Goal: Answer question/provide support: Share knowledge or assist other users

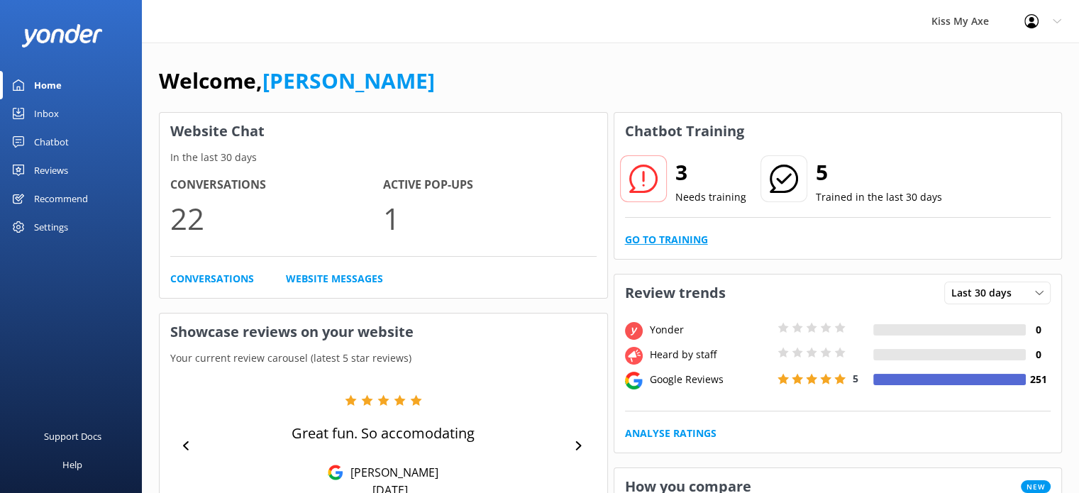
click at [650, 241] on link "Go to Training" at bounding box center [666, 240] width 83 height 16
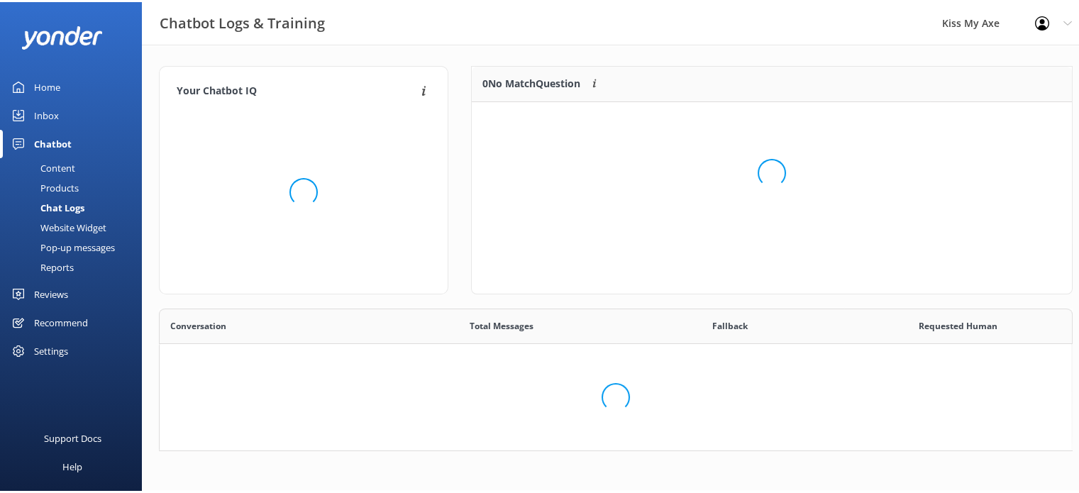
scroll to position [486, 891]
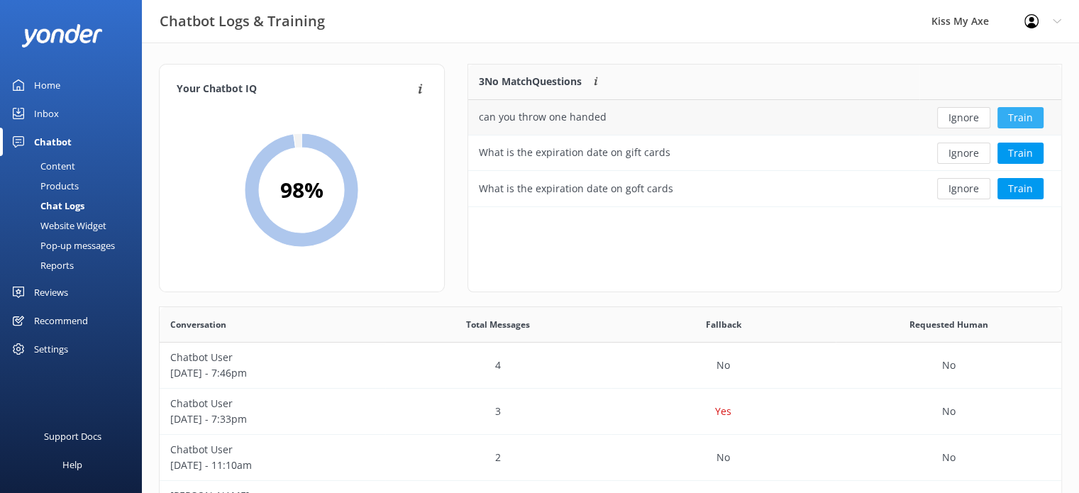
click at [1024, 115] on button "Train" at bounding box center [1020, 117] width 46 height 21
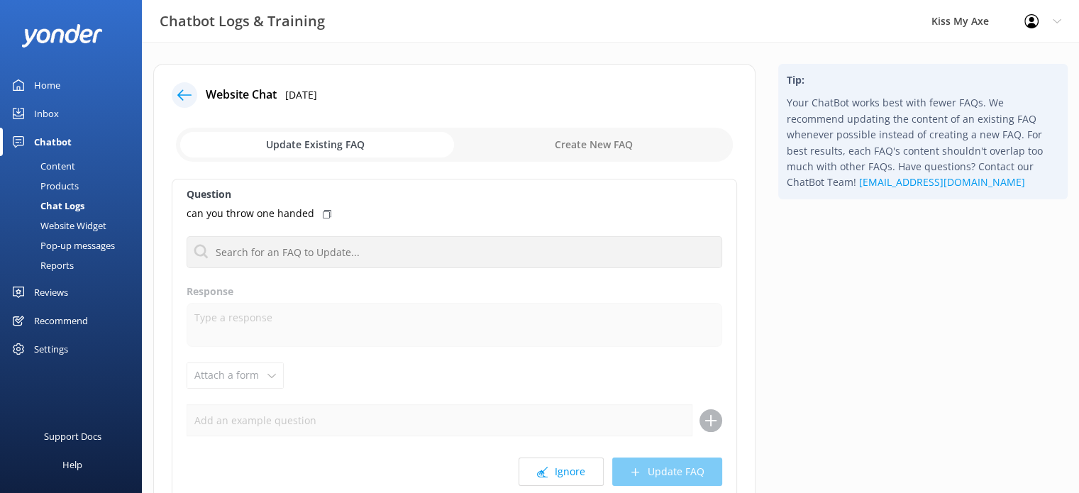
click at [551, 148] on input "checkbox" at bounding box center [454, 145] width 557 height 34
checkbox input "true"
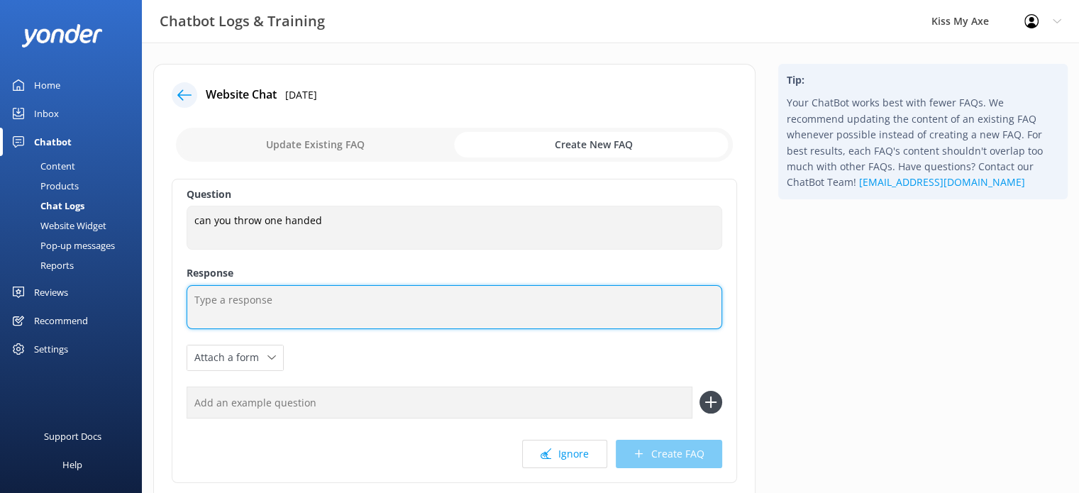
click at [298, 302] on textarea at bounding box center [454, 307] width 535 height 44
paste textarea "Yes, you can throw one-handed! Most people find it’s the easiest and most accur…"
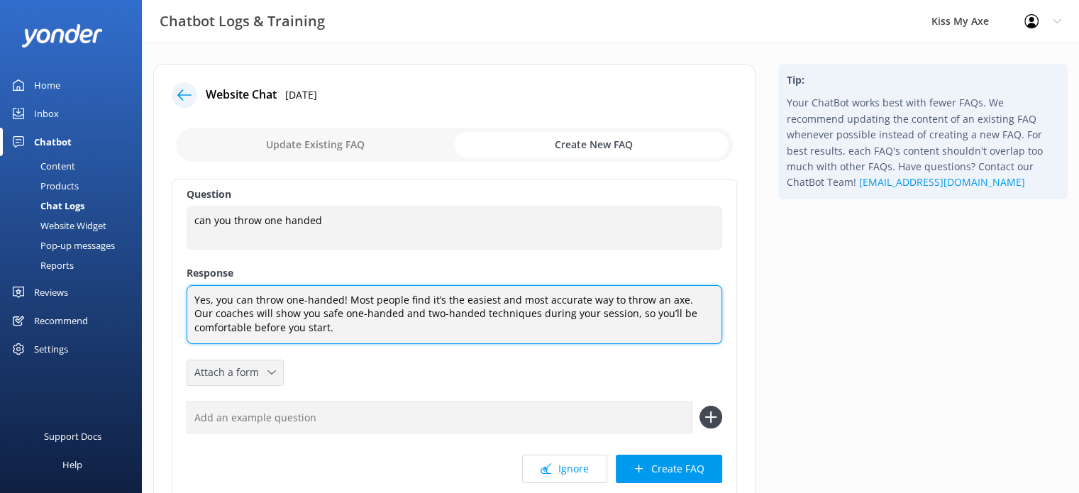
type textarea "Yes, you can throw one-handed! Most people find it’s the easiest and most accur…"
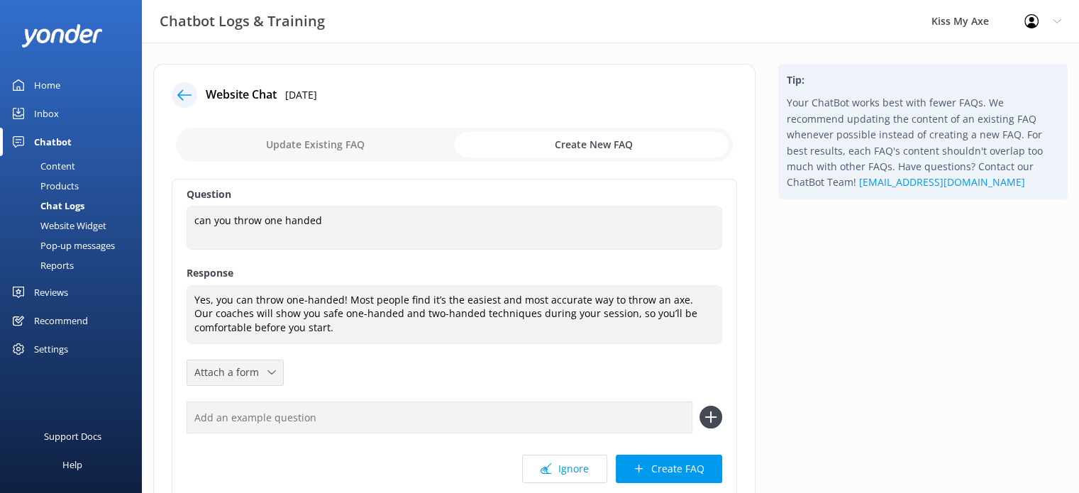
click at [243, 367] on span "Attach a form" at bounding box center [230, 372] width 73 height 16
click at [659, 468] on button "Create FAQ" at bounding box center [669, 469] width 106 height 28
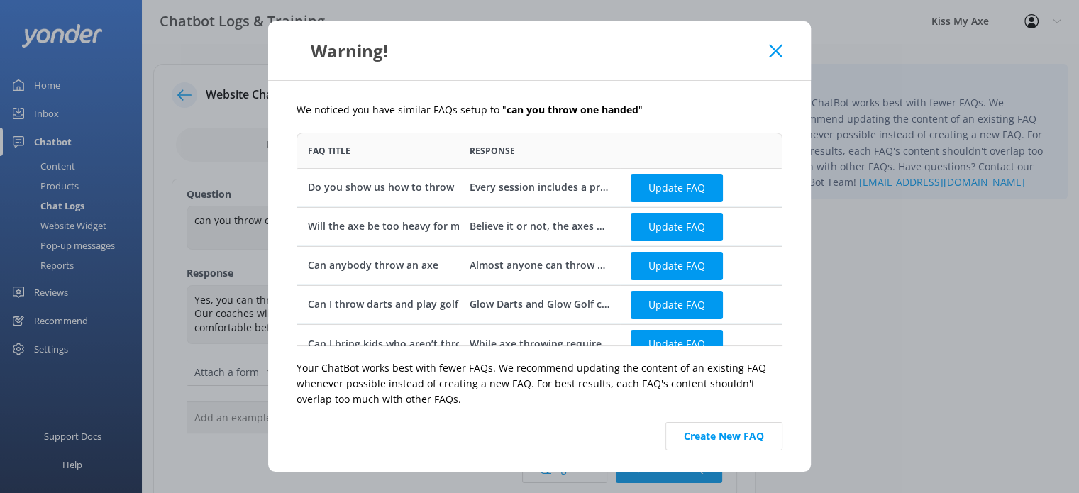
click at [773, 45] on icon at bounding box center [775, 51] width 13 height 14
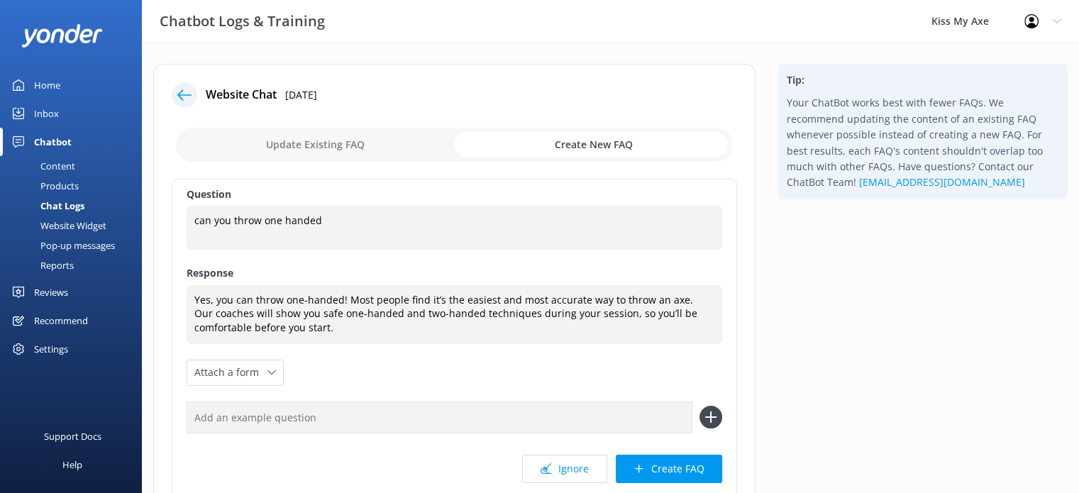
click at [372, 151] on input "checkbox" at bounding box center [454, 145] width 557 height 34
checkbox input "false"
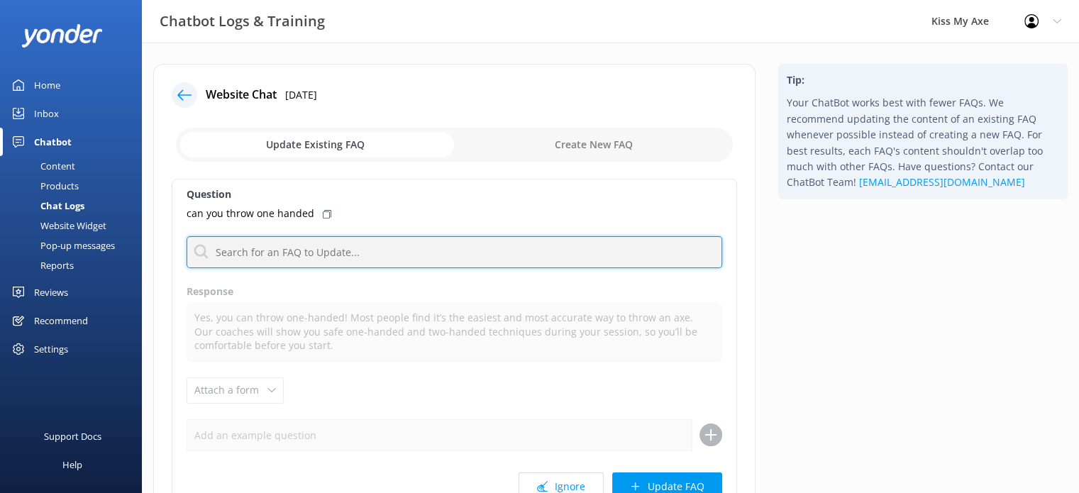
click at [345, 246] on input "text" at bounding box center [454, 252] width 535 height 32
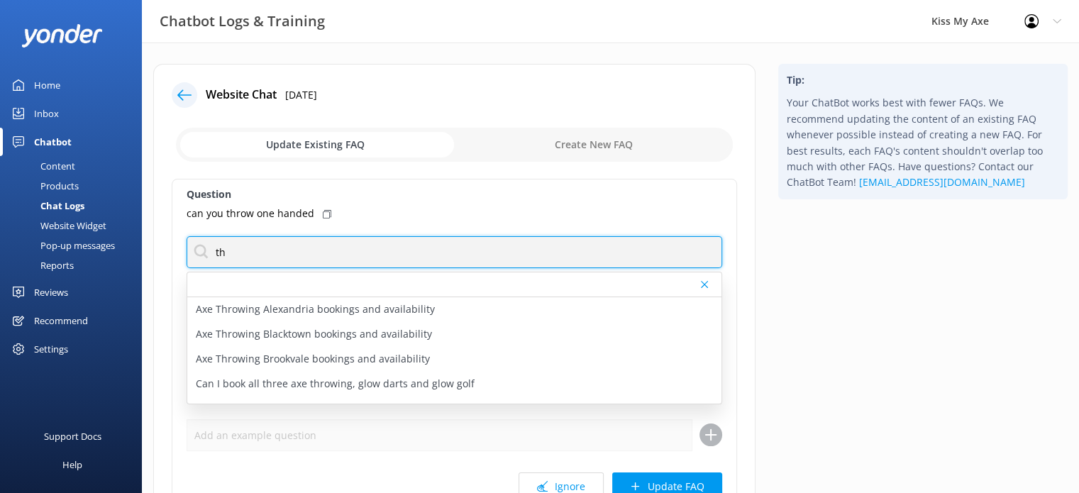
type input "t"
type input "can anyone"
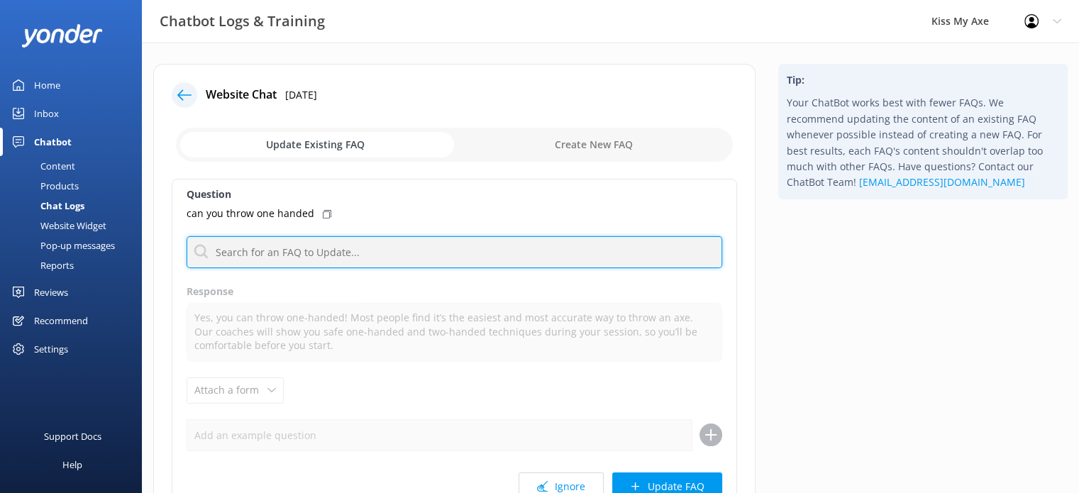
click at [204, 252] on input "text" at bounding box center [454, 252] width 535 height 32
type input "can"
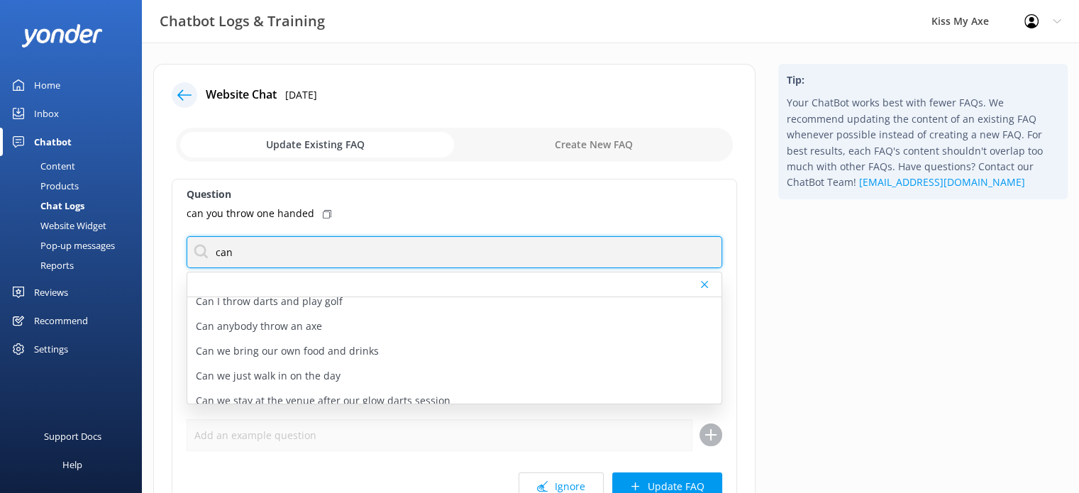
scroll to position [241, 0]
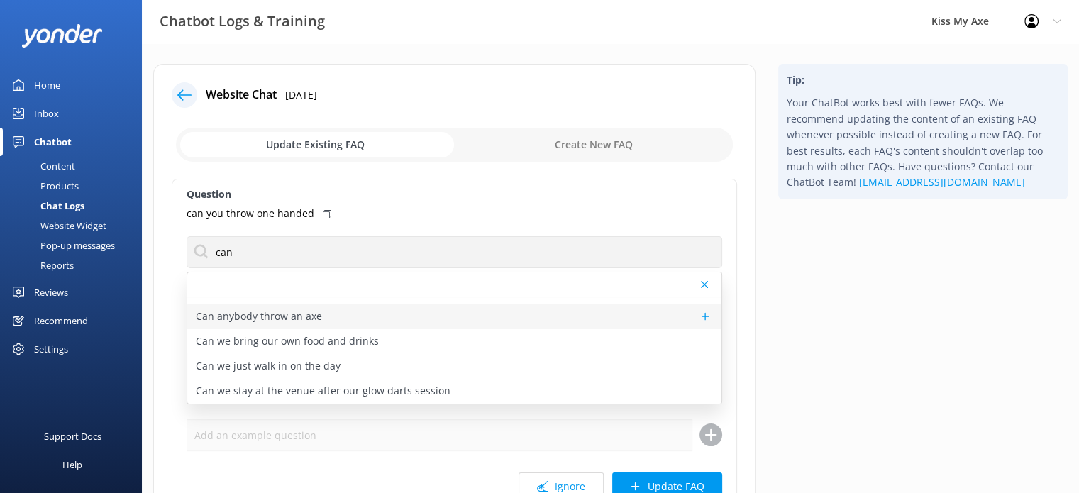
click at [553, 314] on div "Can anybody throw an axe" at bounding box center [454, 316] width 534 height 25
type textarea "Almost anyone can throw an axe as long as you’re wearing enclosed shoes, have s…"
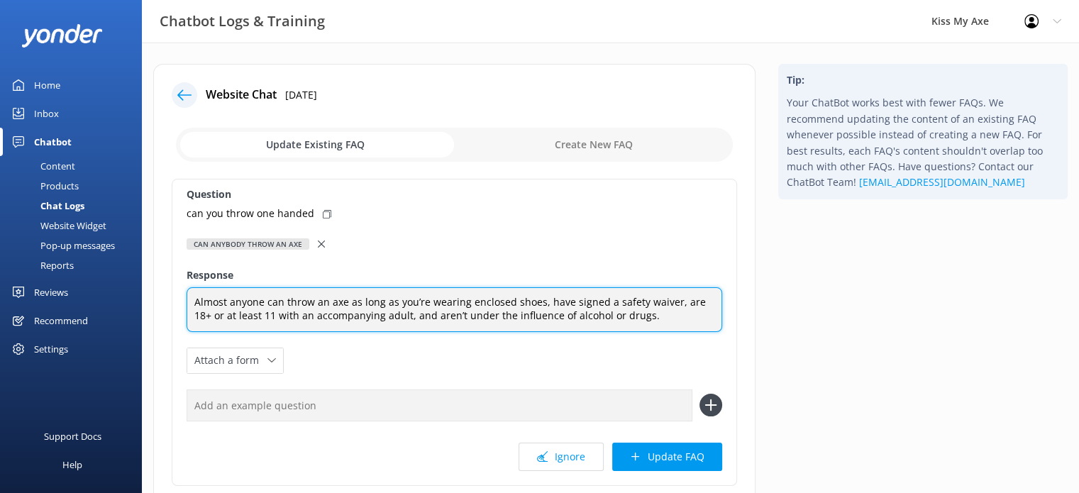
click at [658, 314] on textarea "Almost anyone can throw an axe as long as you’re wearing enclosed shoes, have s…" at bounding box center [454, 309] width 535 height 45
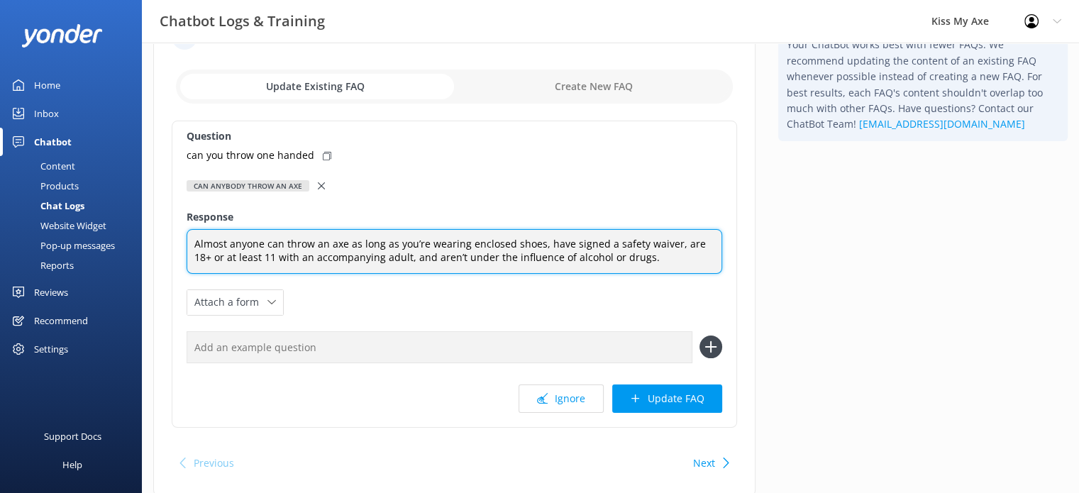
scroll to position [59, 0]
